Goal: Information Seeking & Learning: Learn about a topic

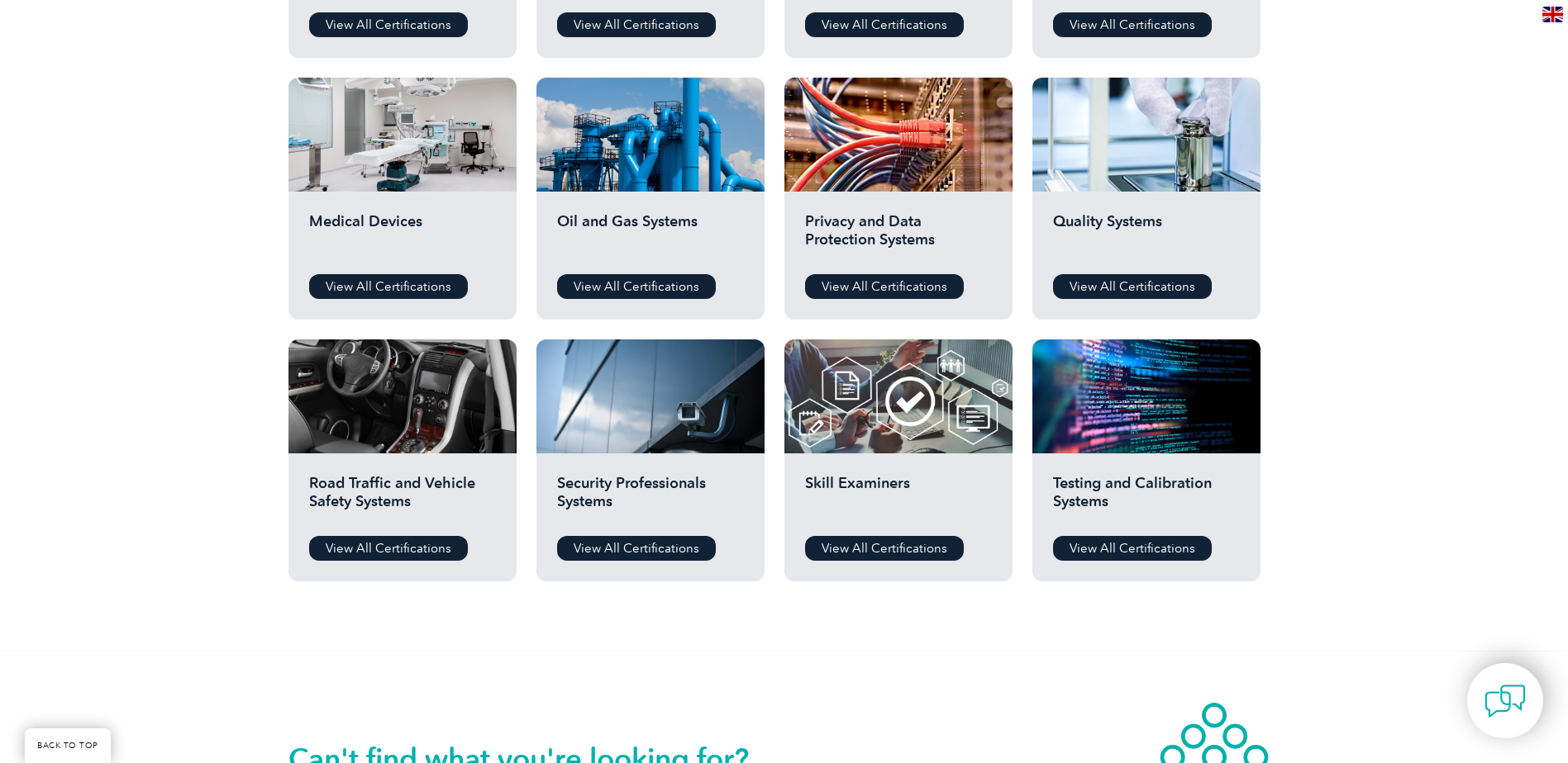
scroll to position [1074, 0]
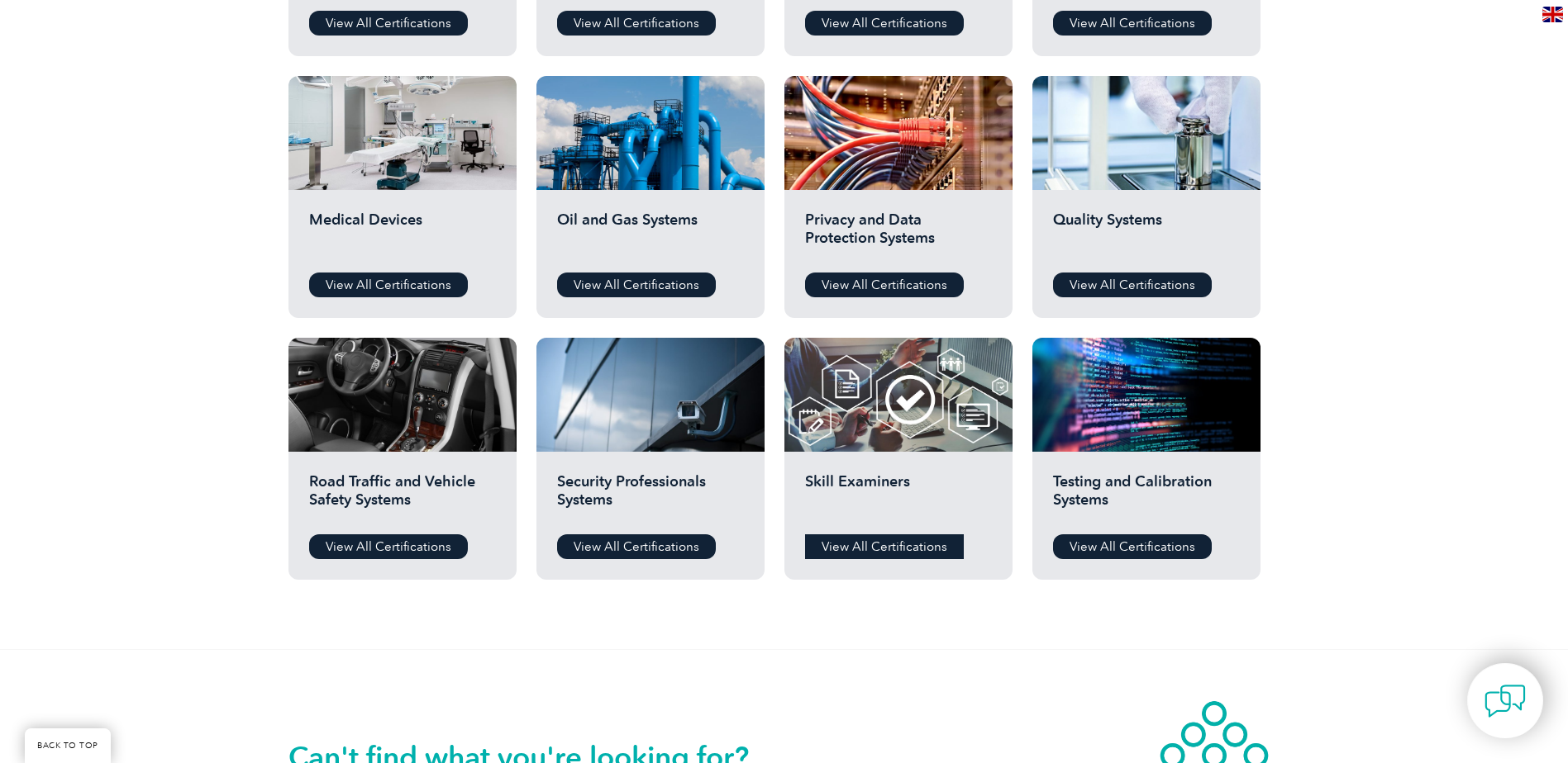
click at [891, 538] on link "View All Certifications" at bounding box center [883, 547] width 158 height 25
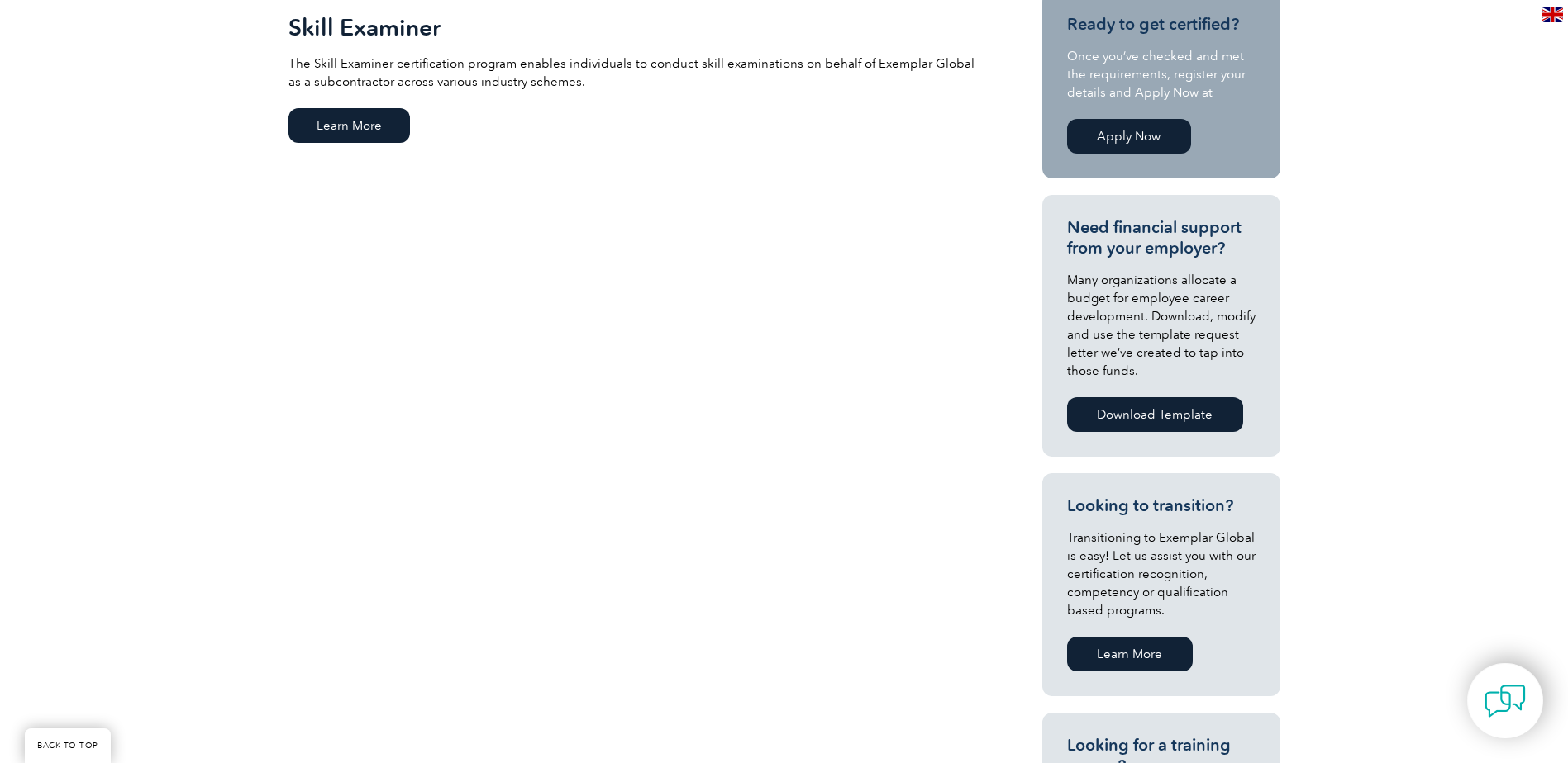
scroll to position [165, 0]
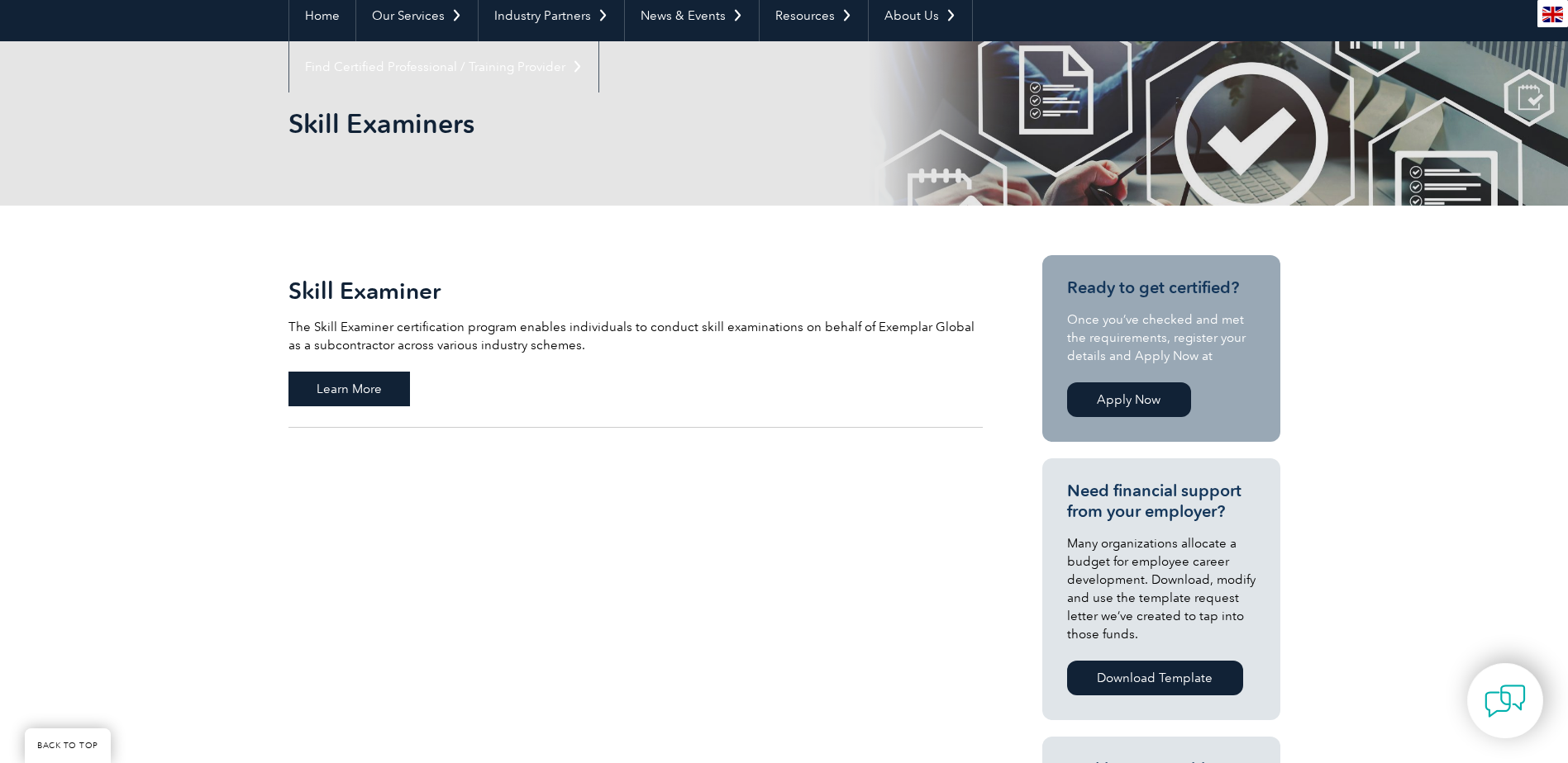
click at [362, 399] on span "Learn More" at bounding box center [348, 388] width 121 height 34
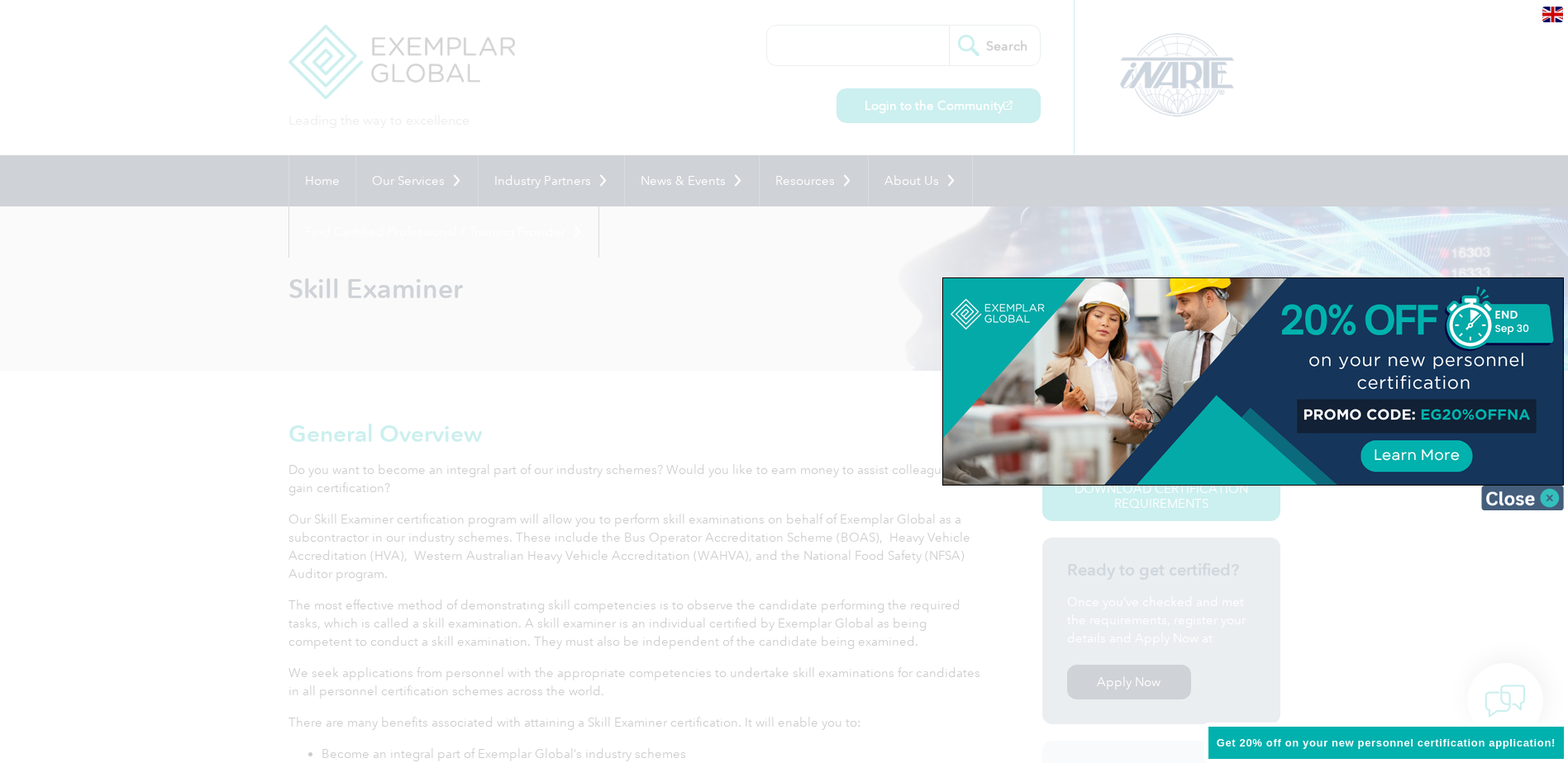
click at [1531, 496] on img at bounding box center [1522, 498] width 83 height 25
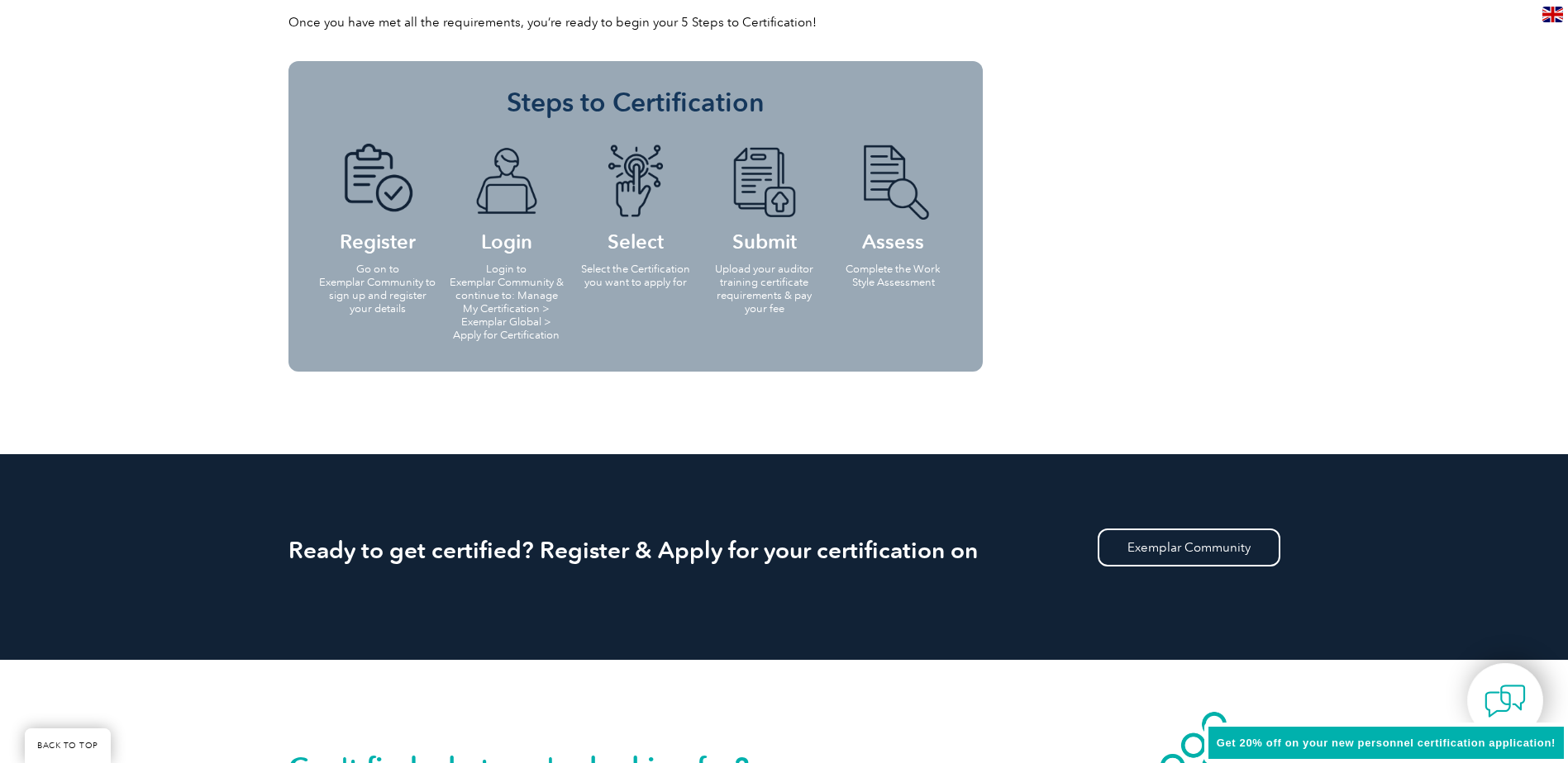
scroll to position [1569, 0]
